Goal: Task Accomplishment & Management: Use online tool/utility

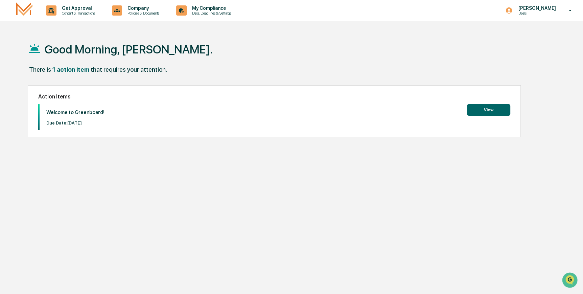
click at [495, 111] on button "View" at bounding box center [488, 109] width 43 height 11
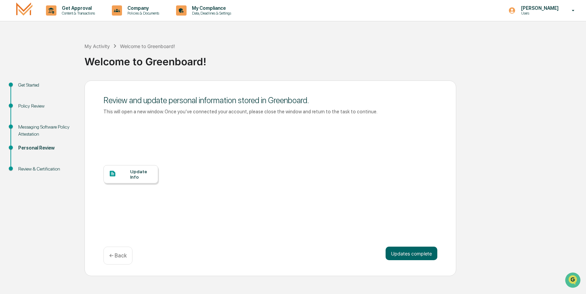
click at [136, 173] on div "Update Info" at bounding box center [141, 174] width 23 height 11
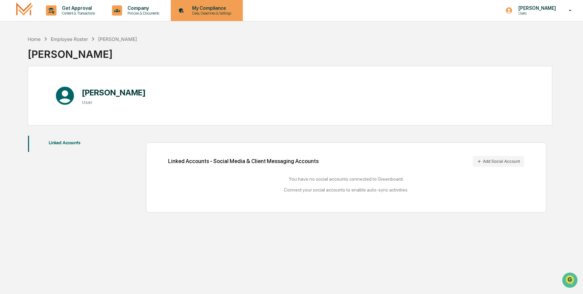
click at [216, 10] on p "My Compliance" at bounding box center [211, 7] width 48 height 5
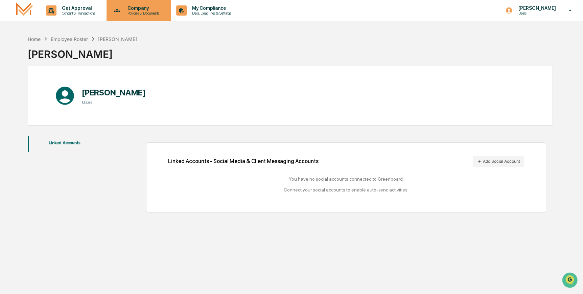
click at [141, 11] on p "Policies & Documents" at bounding box center [142, 13] width 41 height 5
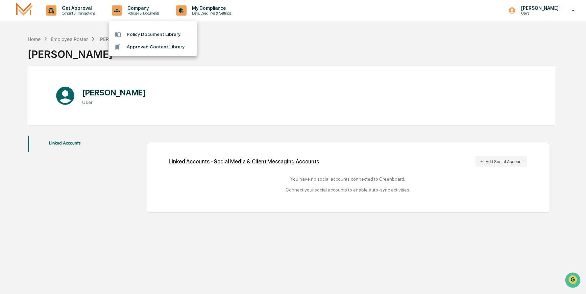
click at [72, 12] on div at bounding box center [293, 147] width 586 height 294
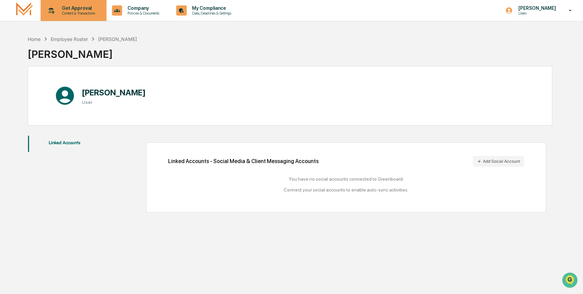
click at [76, 8] on p "Get Approval" at bounding box center [77, 7] width 42 height 5
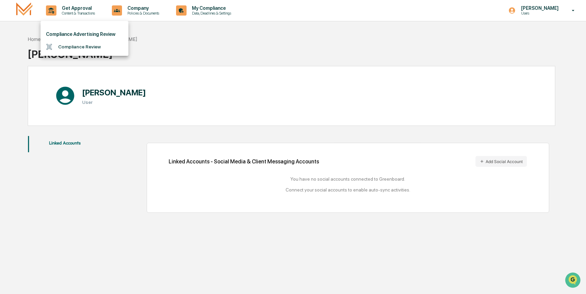
click at [176, 61] on div at bounding box center [293, 147] width 586 height 294
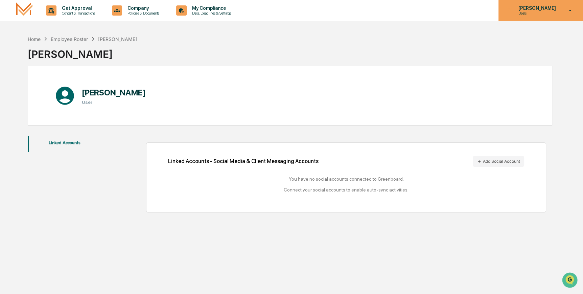
click at [557, 11] on p "Users" at bounding box center [535, 13] width 46 height 5
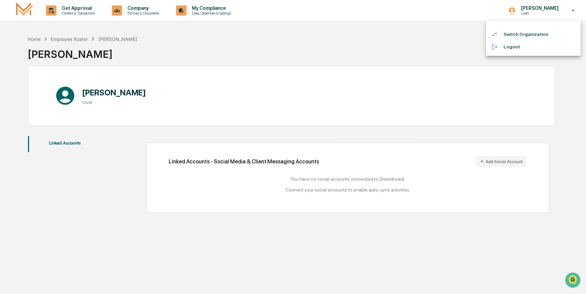
click at [509, 45] on li "Logout" at bounding box center [533, 47] width 95 height 13
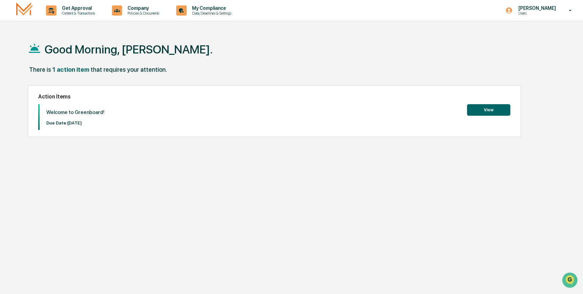
click at [495, 106] on button "View" at bounding box center [488, 109] width 43 height 11
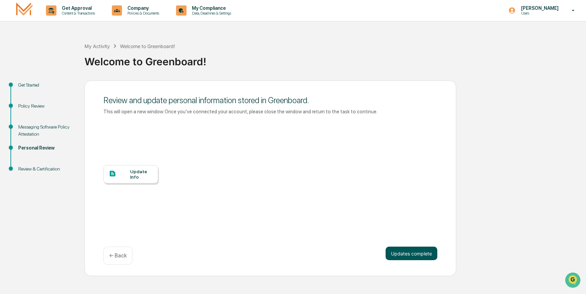
click at [423, 248] on button "Updates complete" at bounding box center [412, 253] width 52 height 14
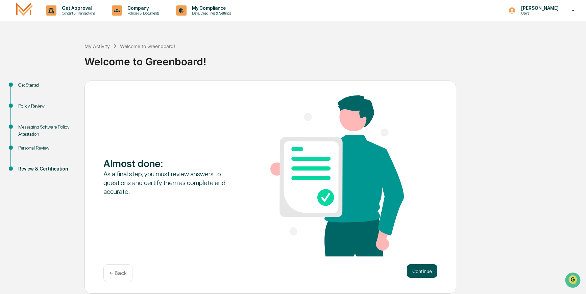
click at [428, 270] on button "Continue" at bounding box center [422, 271] width 30 height 14
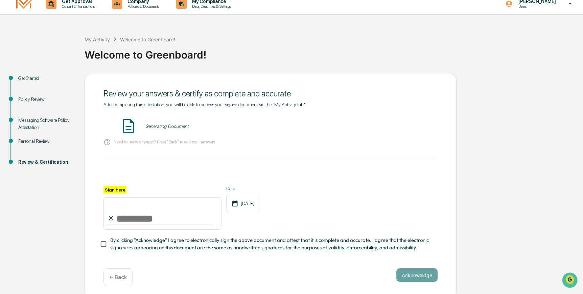
scroll to position [13, 0]
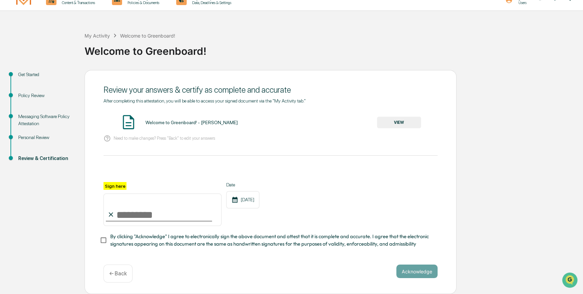
click at [126, 214] on input "Sign here" at bounding box center [162, 209] width 118 height 32
type input "**********"
click at [420, 271] on button "Acknowledge" at bounding box center [416, 271] width 41 height 14
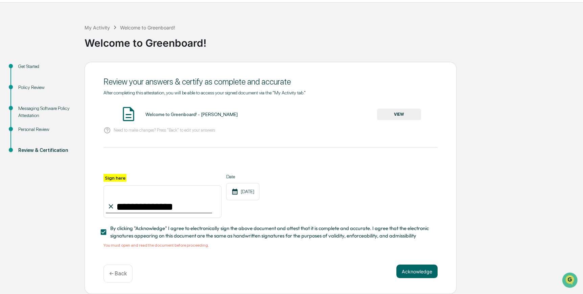
scroll to position [21, 0]
click at [392, 109] on button "VIEW" at bounding box center [399, 113] width 44 height 11
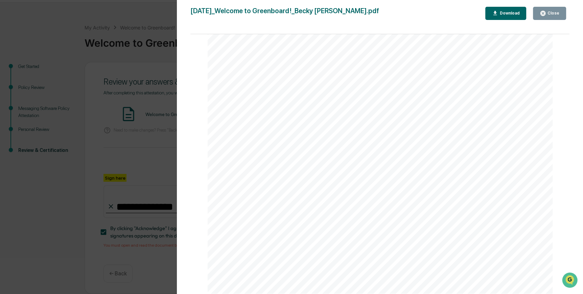
scroll to position [0, 0]
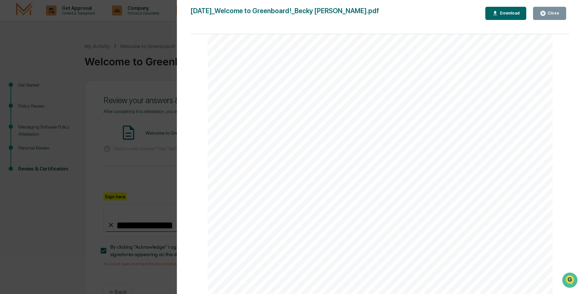
click at [545, 10] on icon "button" at bounding box center [542, 13] width 6 height 6
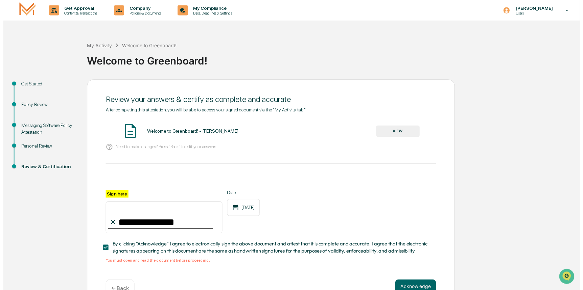
scroll to position [21, 0]
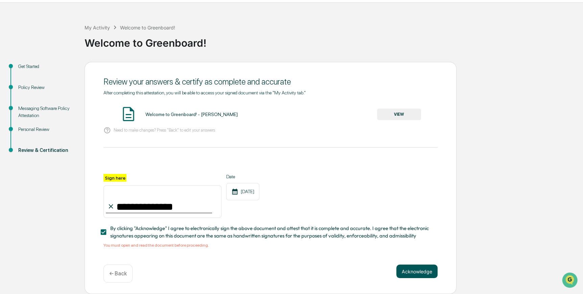
click at [412, 272] on button "Acknowledge" at bounding box center [416, 271] width 41 height 14
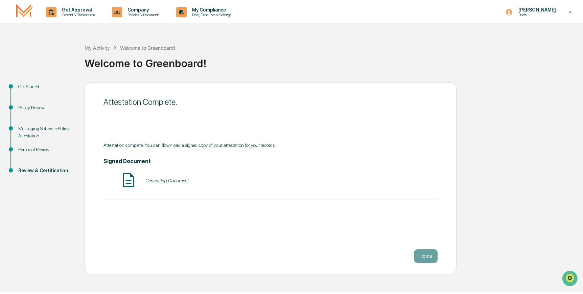
scroll to position [0, 0]
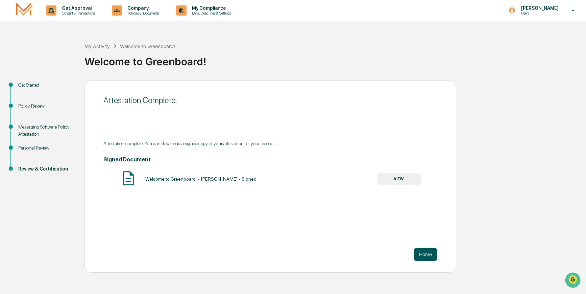
click at [425, 252] on button "Home" at bounding box center [426, 254] width 24 height 14
